Goal: Task Accomplishment & Management: Use online tool/utility

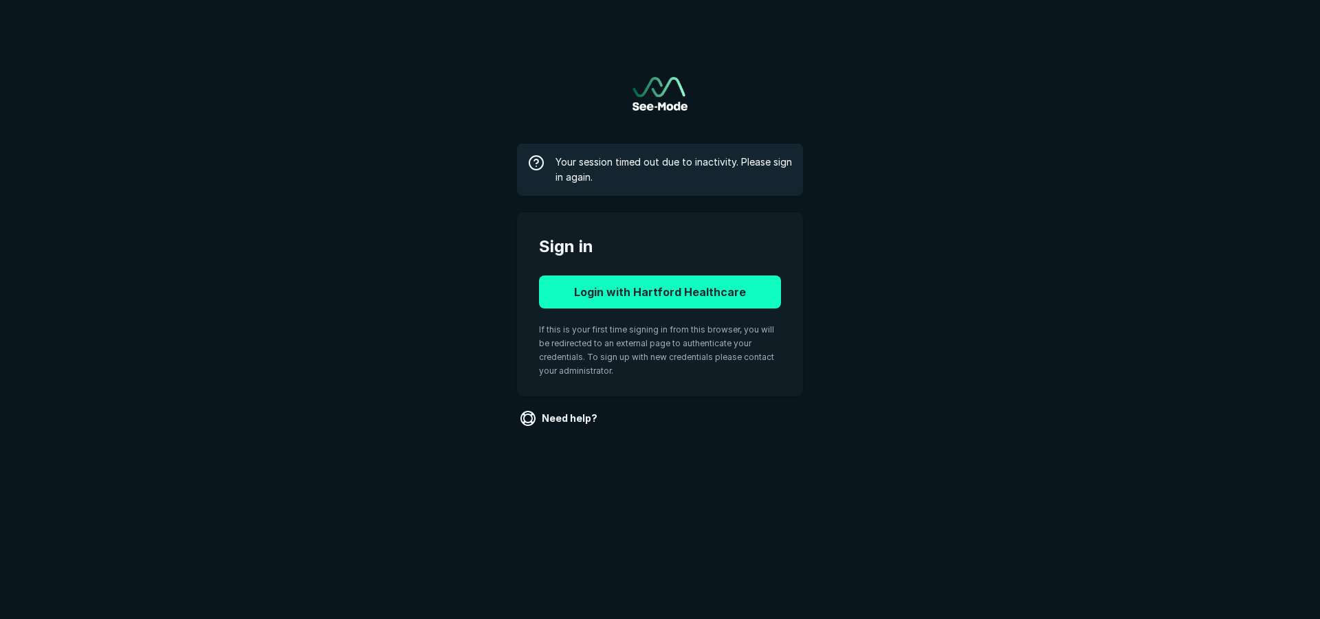
click at [684, 290] on button "Login with Hartford Healthcare" at bounding box center [660, 292] width 242 height 33
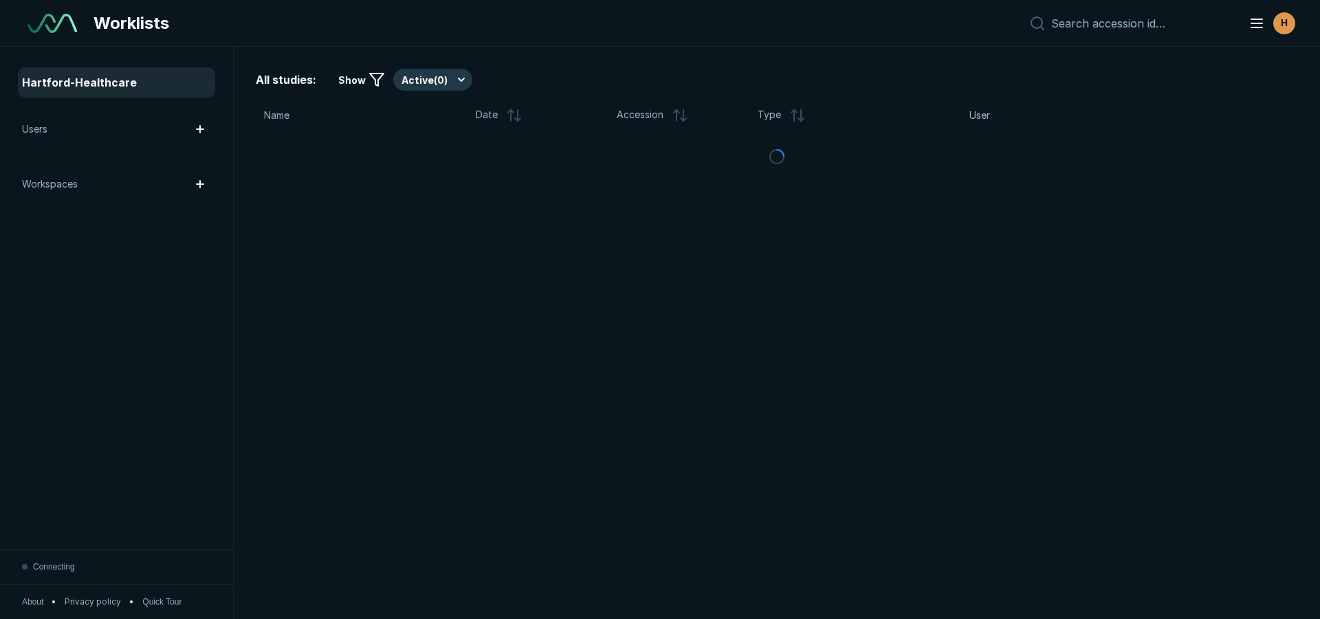
scroll to position [4314, 7706]
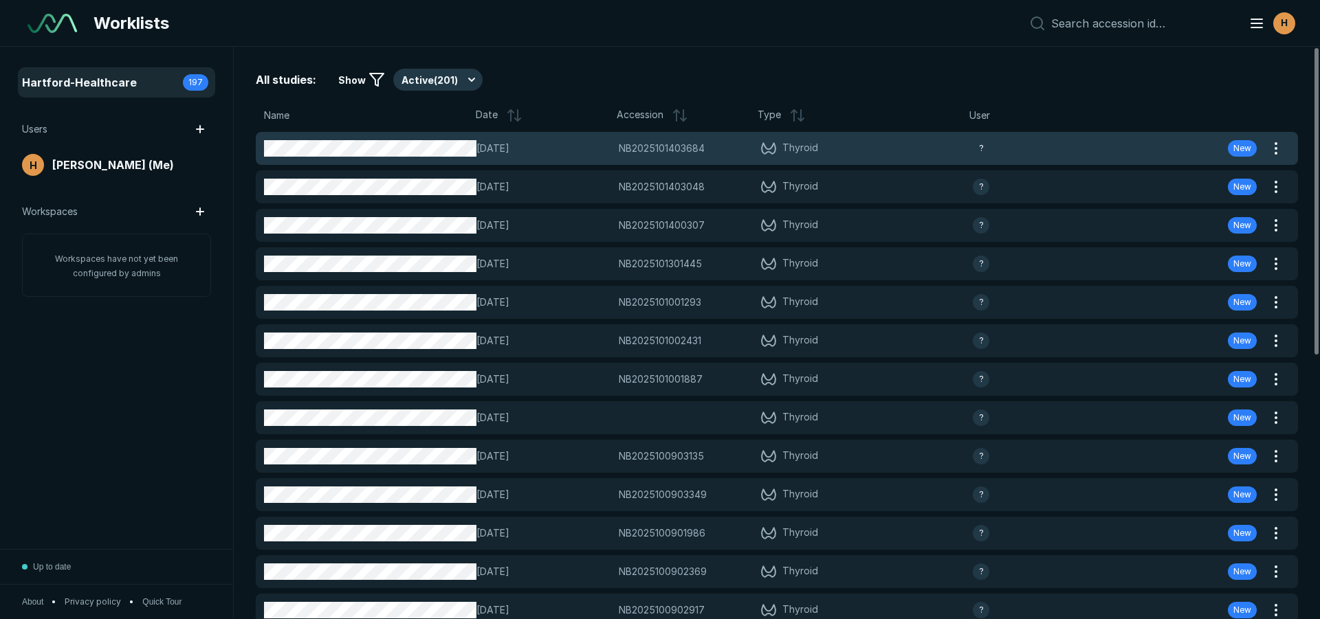
click at [520, 138] on div "[DATE] NB2025101403684 NB2025101403684 Thyroid ? New" at bounding box center [760, 148] width 1009 height 33
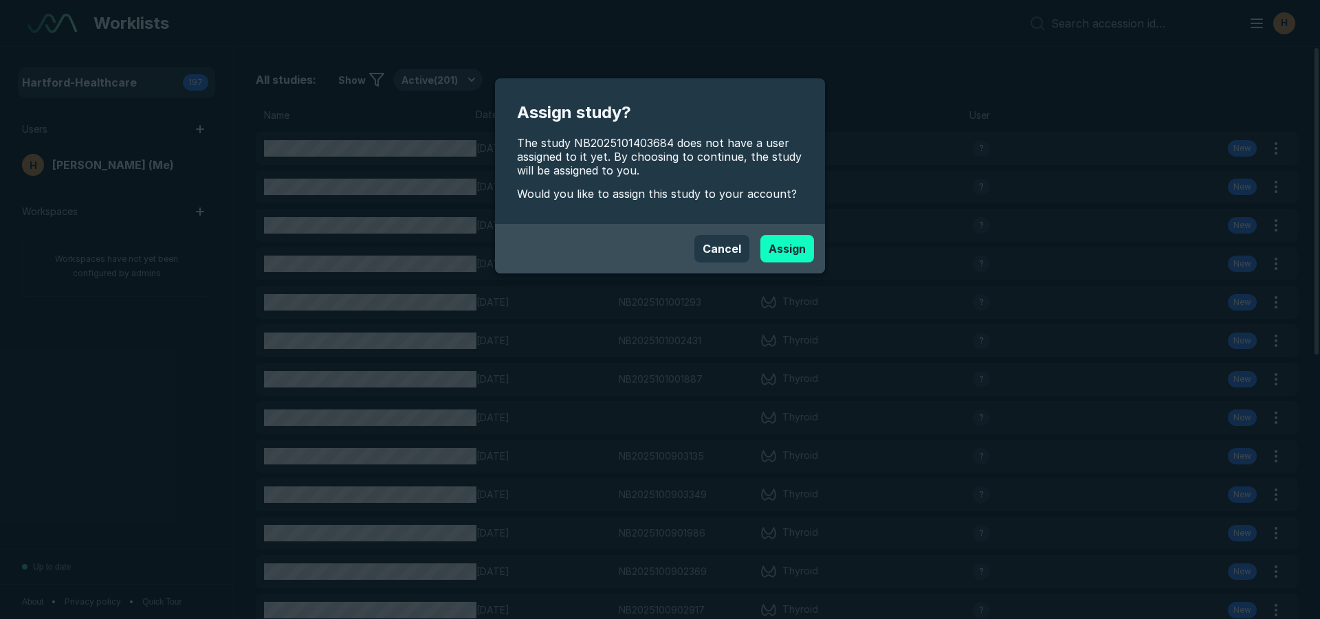
click at [800, 239] on button "Assign" at bounding box center [787, 248] width 54 height 27
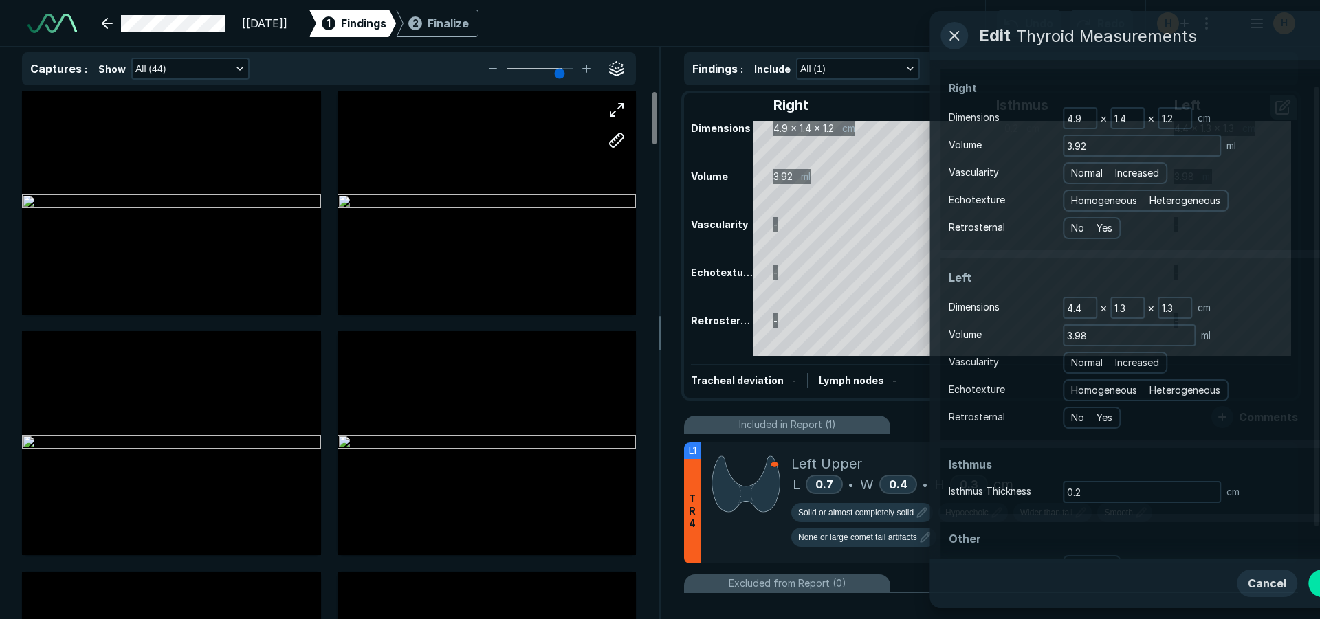
scroll to position [4314, 7706]
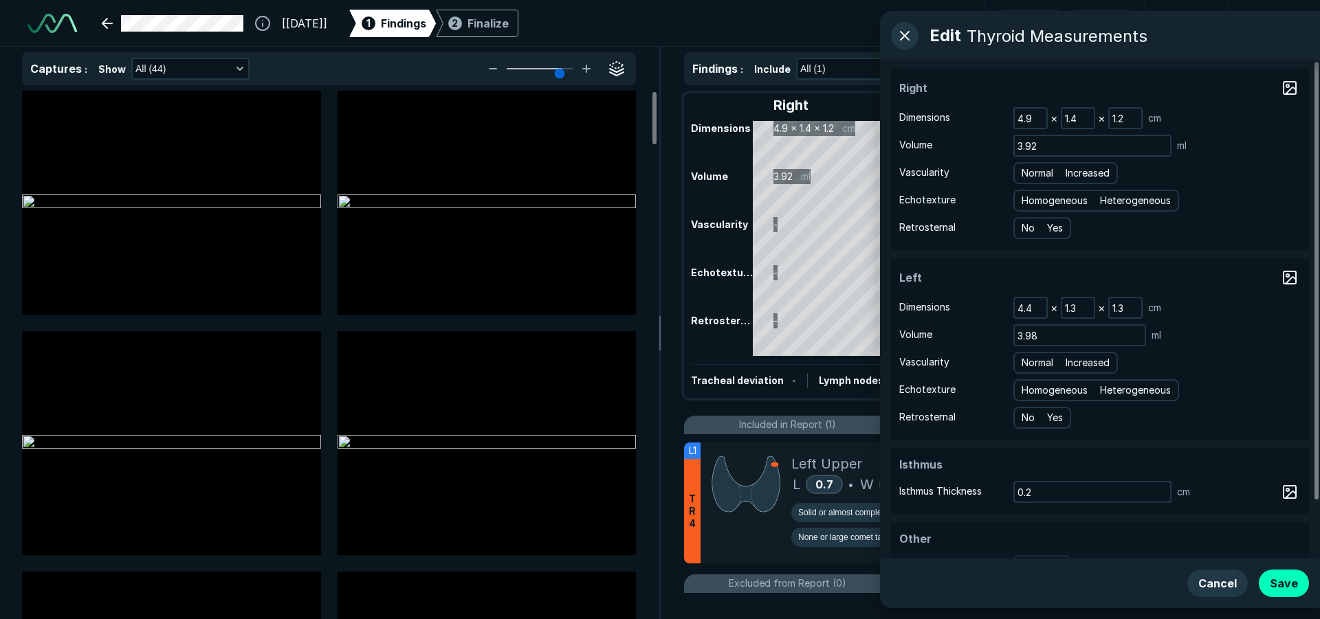
click at [1032, 209] on div "Homogeneous Heterogeneous" at bounding box center [1096, 201] width 166 height 22
click at [1045, 169] on span "Normal" at bounding box center [1038, 173] width 32 height 15
click at [1028, 169] on input "Normal" at bounding box center [1023, 171] width 9 height 9
radio input "true"
click at [1051, 197] on span "Homogeneous" at bounding box center [1055, 200] width 66 height 15
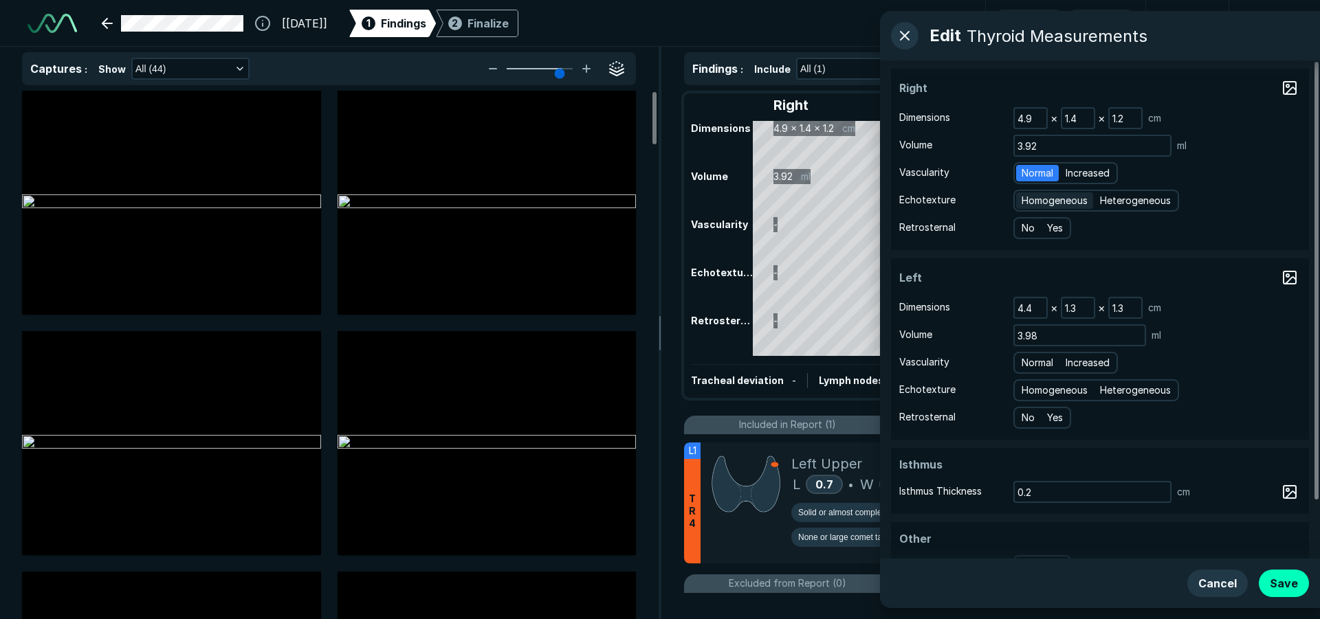
click at [1028, 197] on input "Homogeneous" at bounding box center [1023, 199] width 9 height 9
radio input "true"
click at [1044, 361] on span "Normal" at bounding box center [1038, 362] width 32 height 15
click at [1028, 361] on input "Normal" at bounding box center [1023, 361] width 9 height 9
radio input "true"
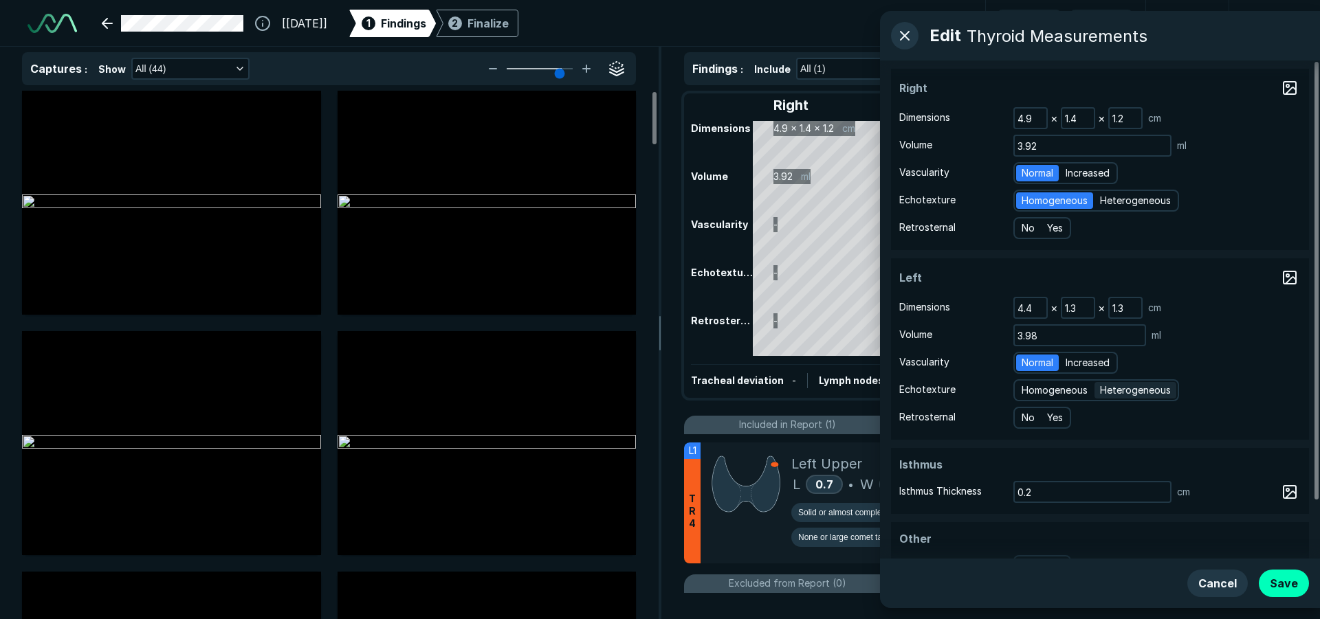
click at [1136, 394] on span "Heterogeneous" at bounding box center [1135, 390] width 71 height 15
click at [1107, 393] on input "Heterogeneous" at bounding box center [1102, 388] width 9 height 9
radio input "true"
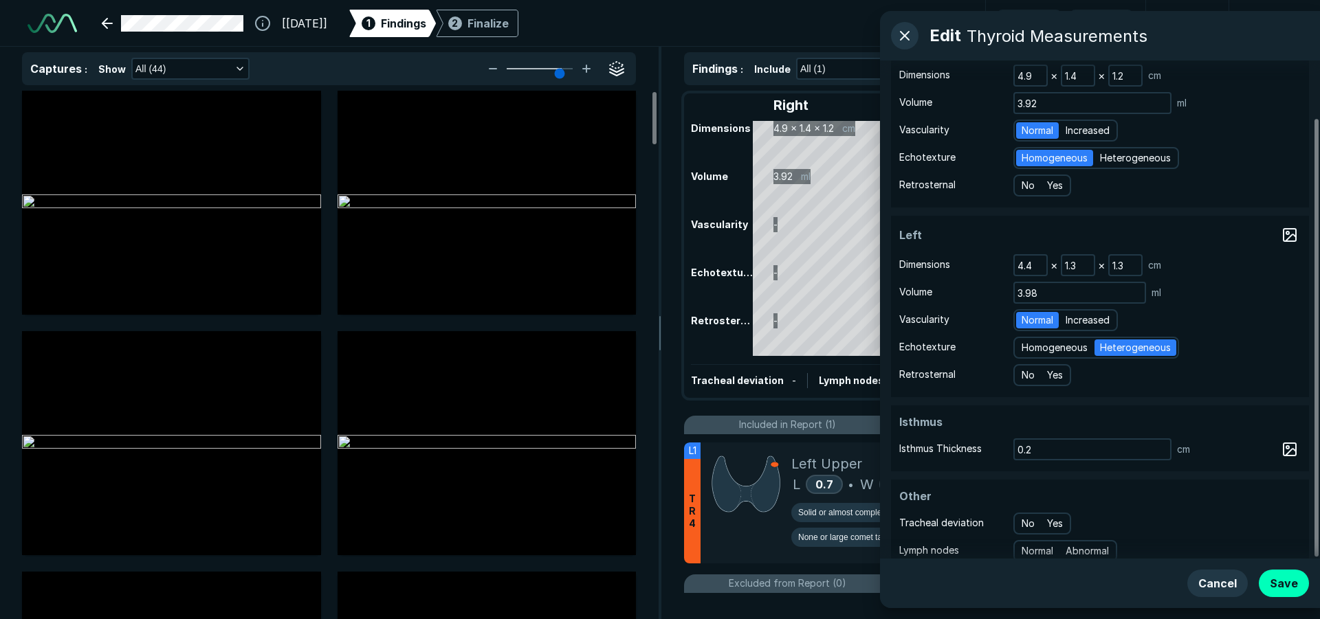
scroll to position [65, 0]
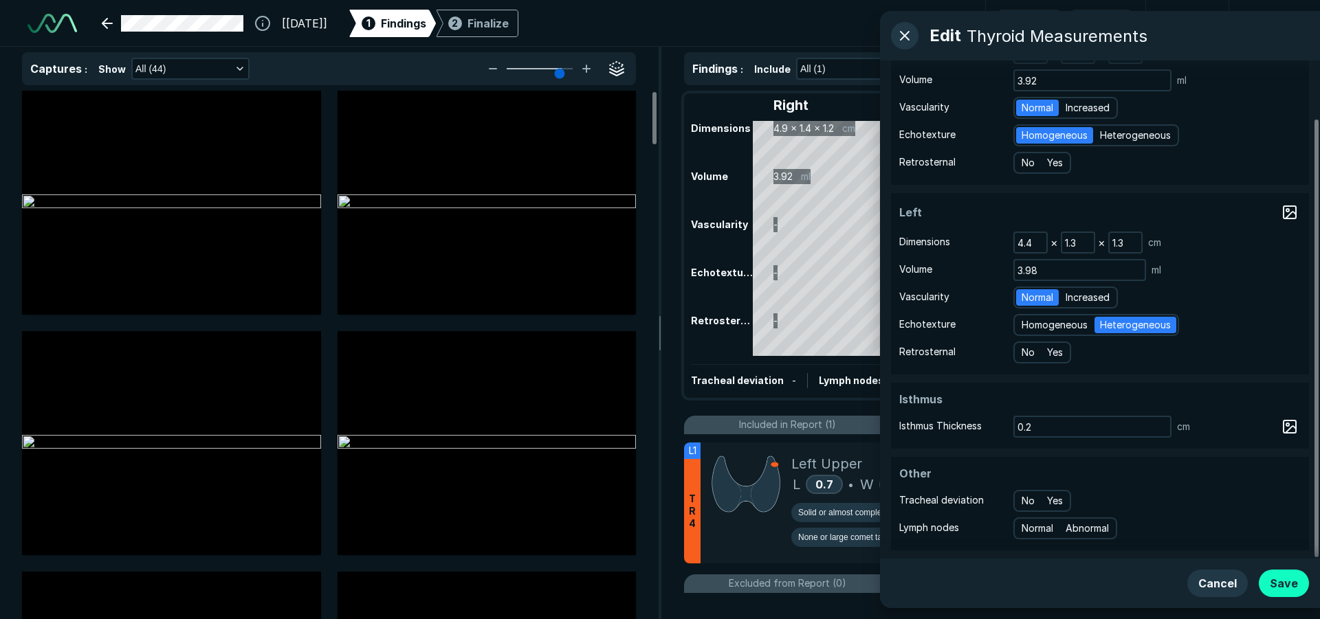
click at [1294, 584] on button "Save" at bounding box center [1284, 583] width 50 height 27
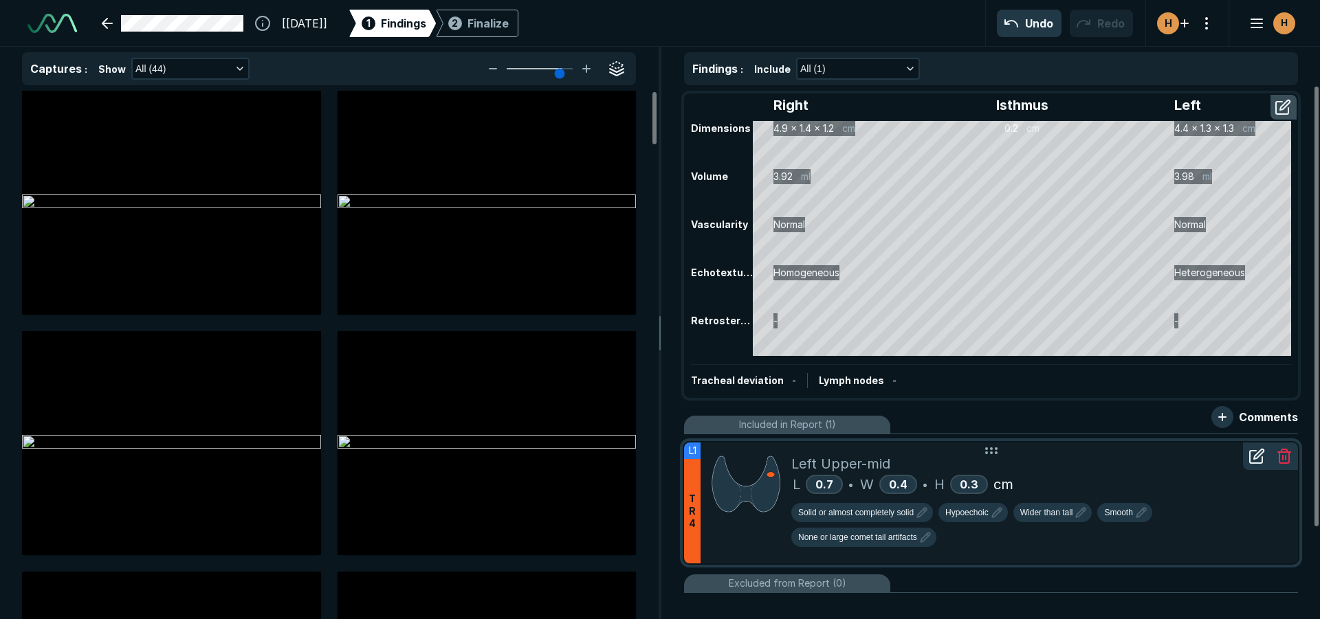
click at [1079, 467] on div "Left Upper-mid" at bounding box center [1039, 464] width 496 height 21
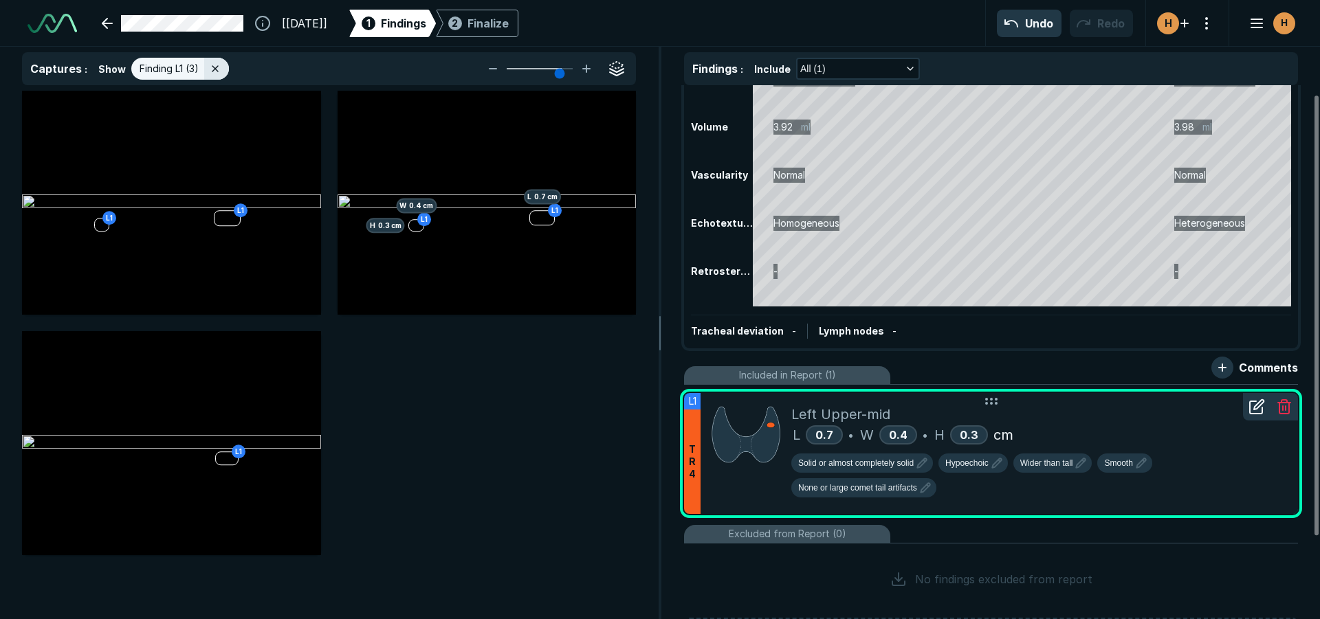
scroll to position [0, 0]
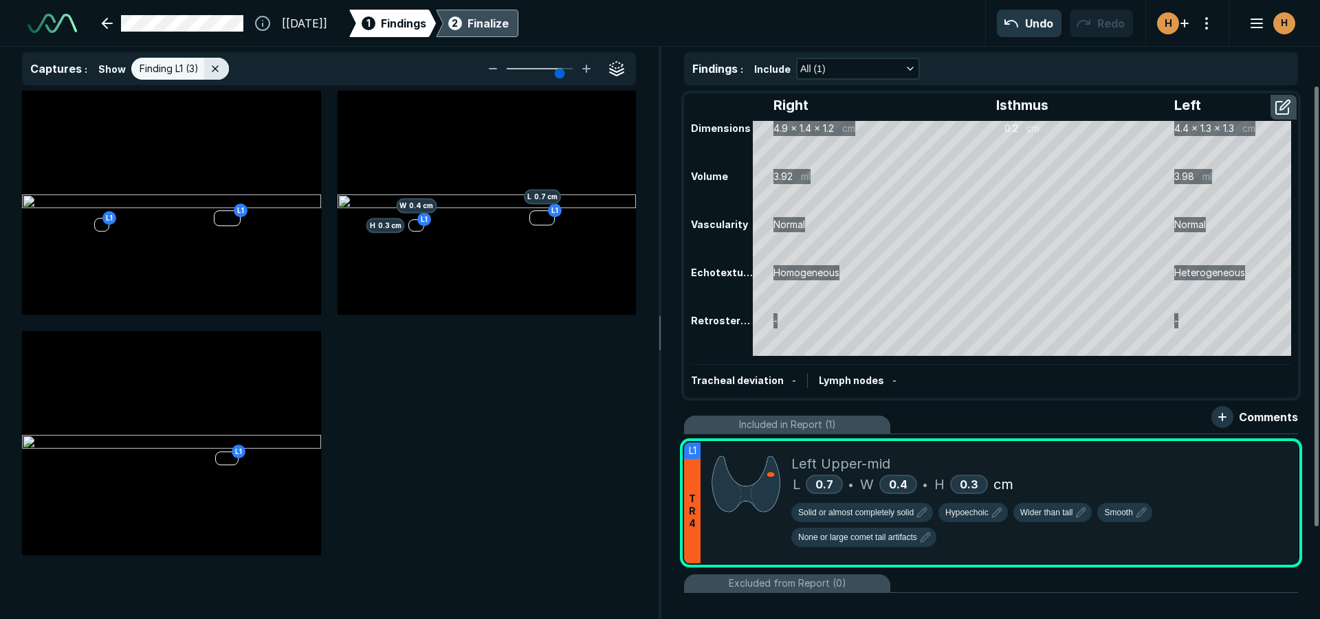
click at [509, 12] on div "2 Finalize" at bounding box center [476, 23] width 63 height 27
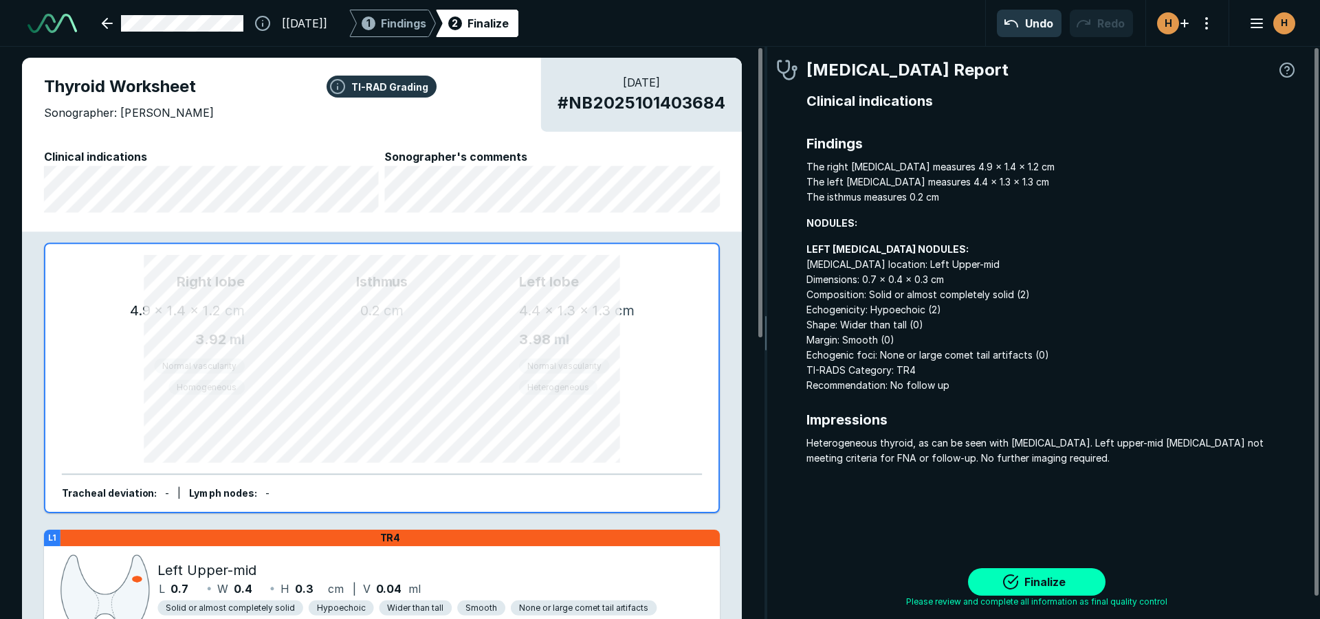
scroll to position [4265, 4093]
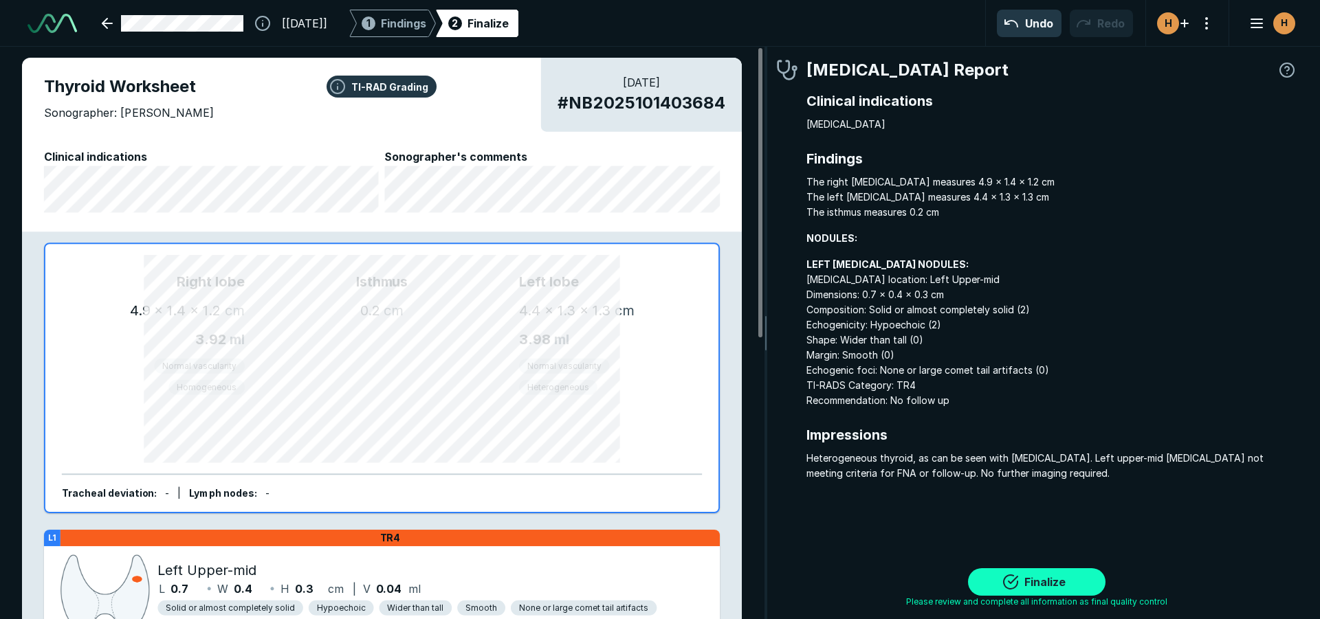
click at [1030, 580] on button "Finalize" at bounding box center [1036, 582] width 137 height 27
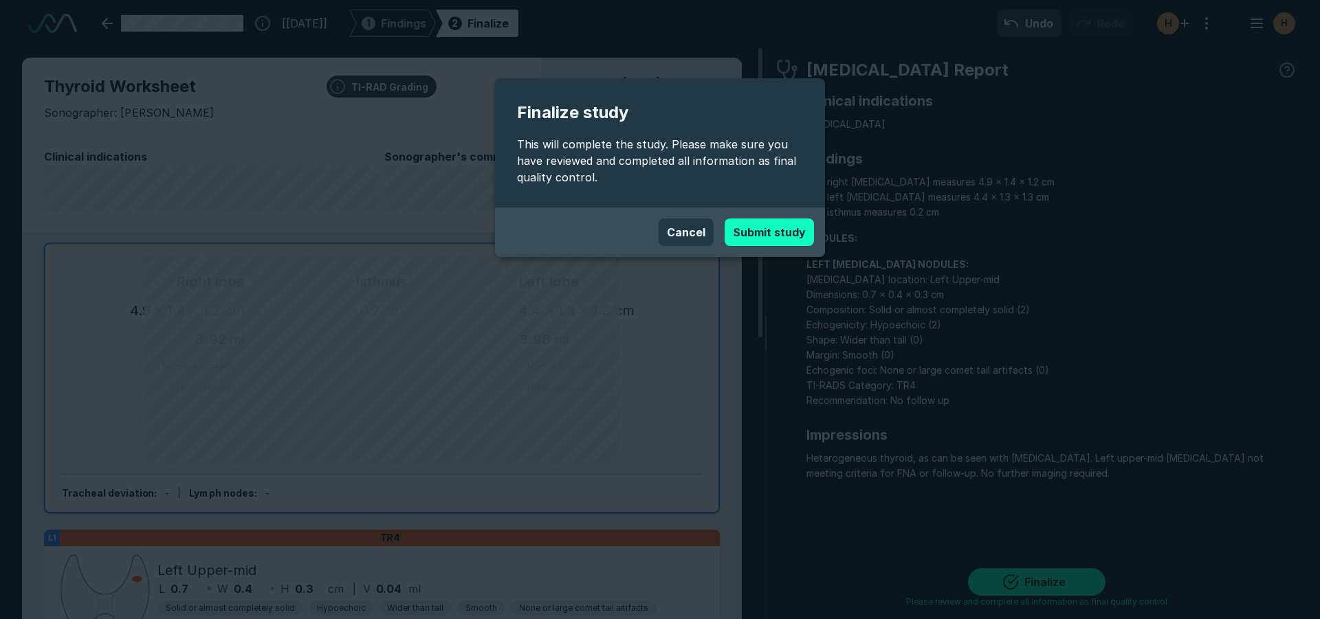
click at [788, 237] on button "Submit study" at bounding box center [769, 232] width 89 height 27
type textarea "x"
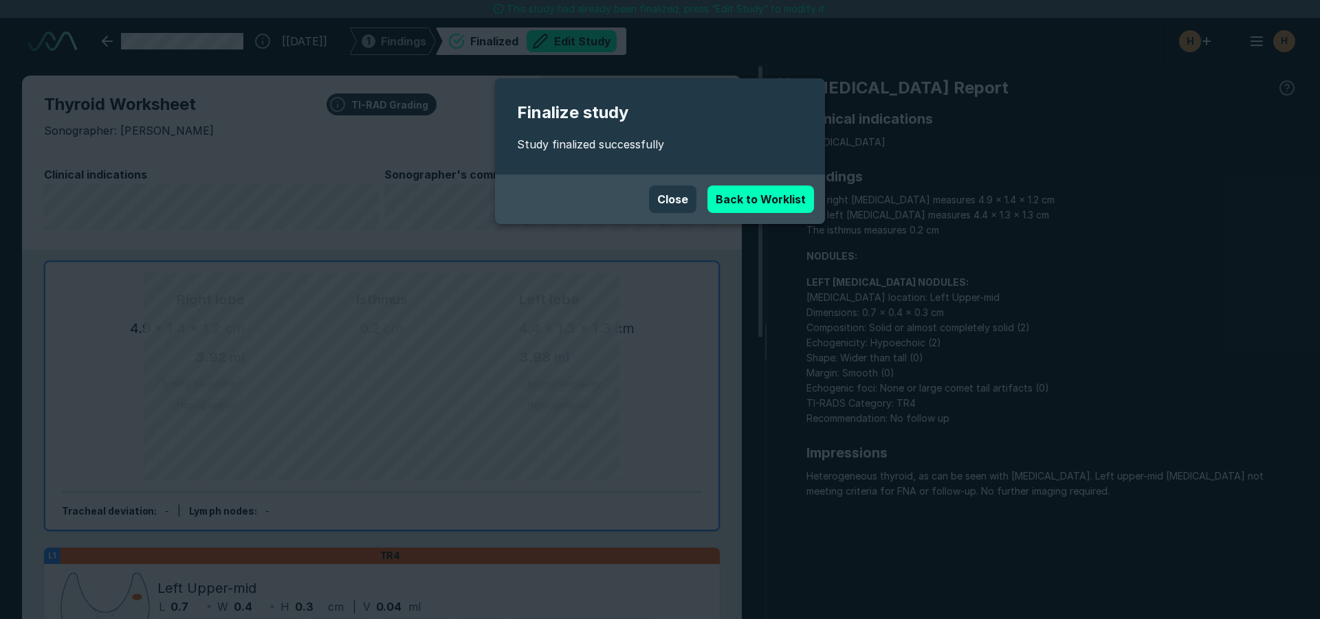
scroll to position [4234, 7706]
click at [740, 201] on link "Back to Worklist" at bounding box center [760, 199] width 107 height 27
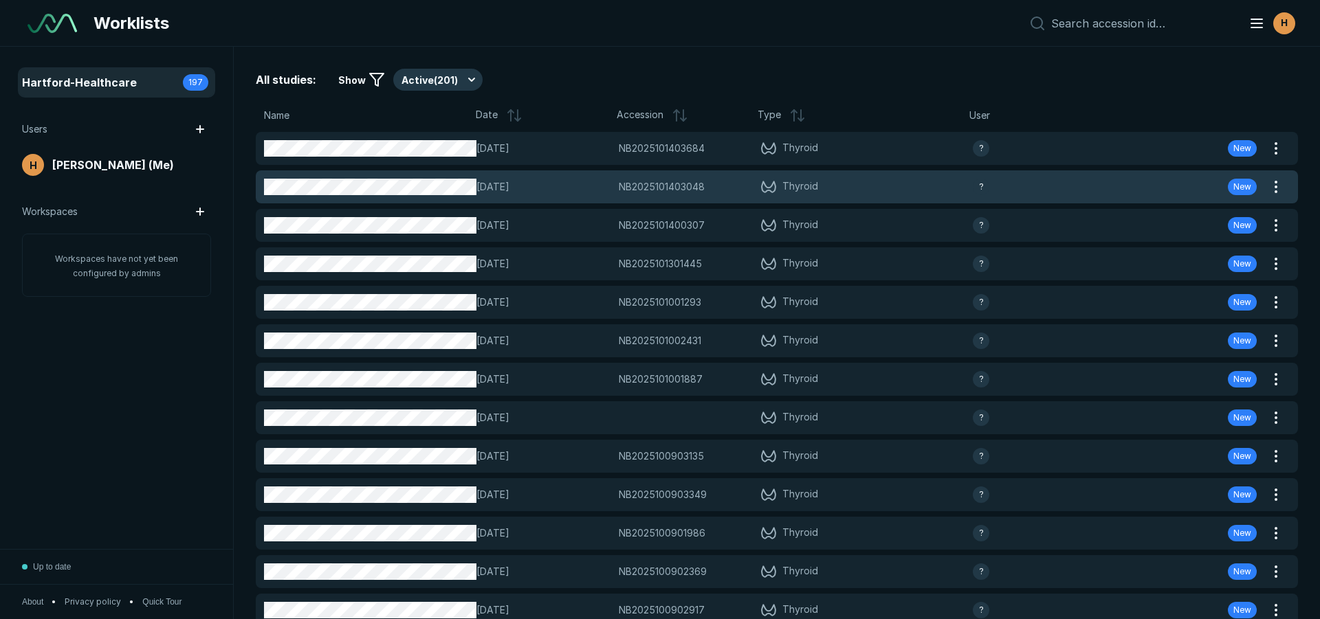
scroll to position [4094, 6434]
